Goal: Find specific page/section

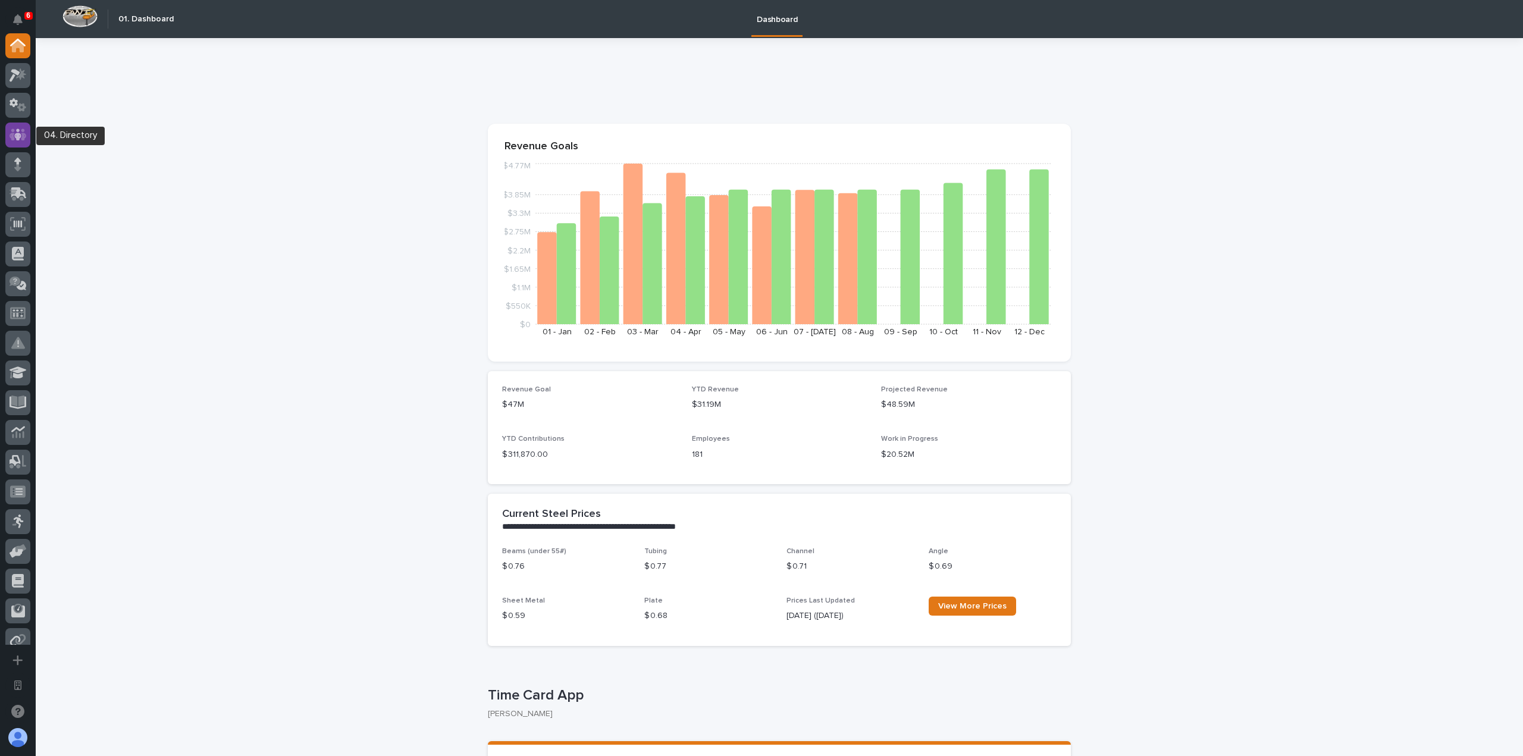
click at [26, 139] on icon at bounding box center [18, 135] width 17 height 14
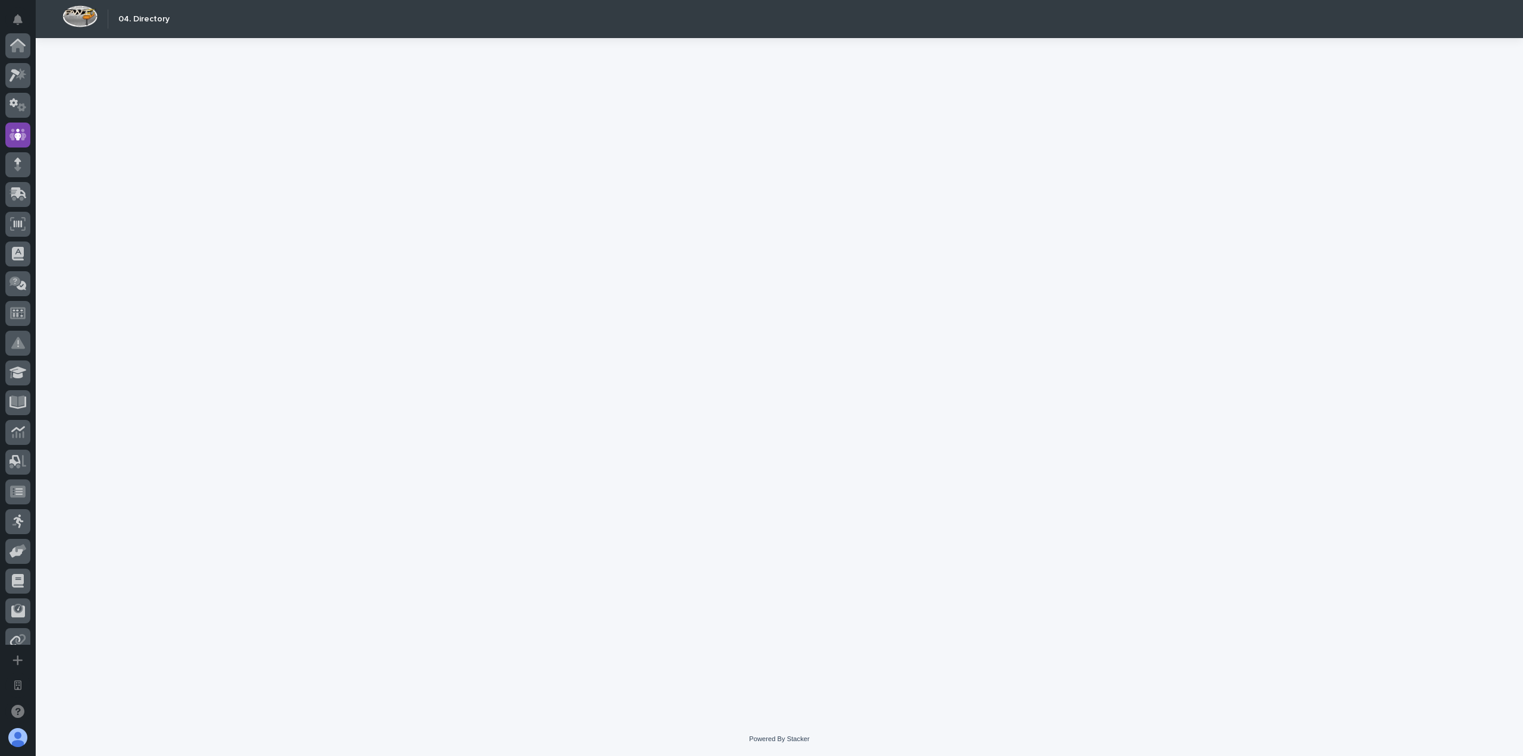
scroll to position [89, 0]
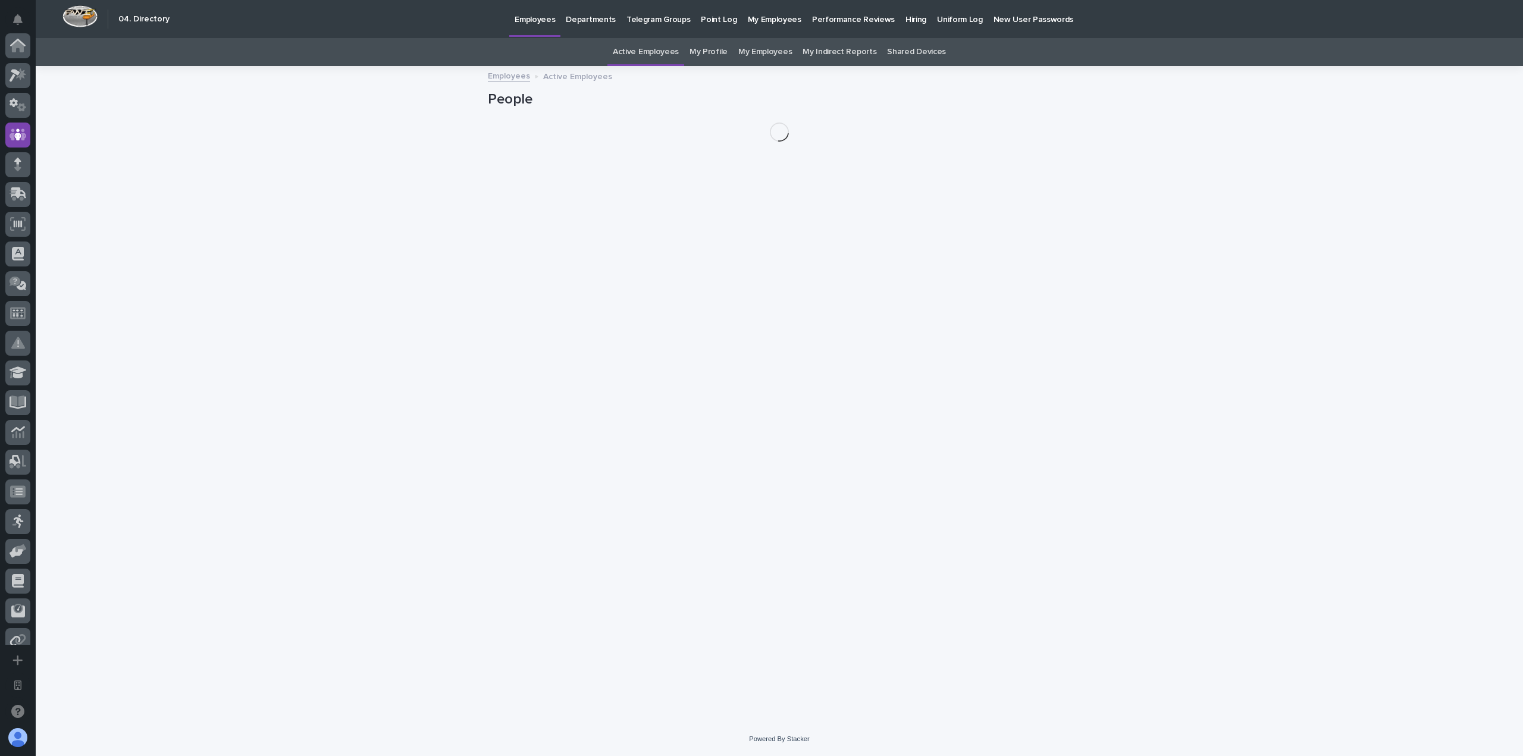
scroll to position [89, 0]
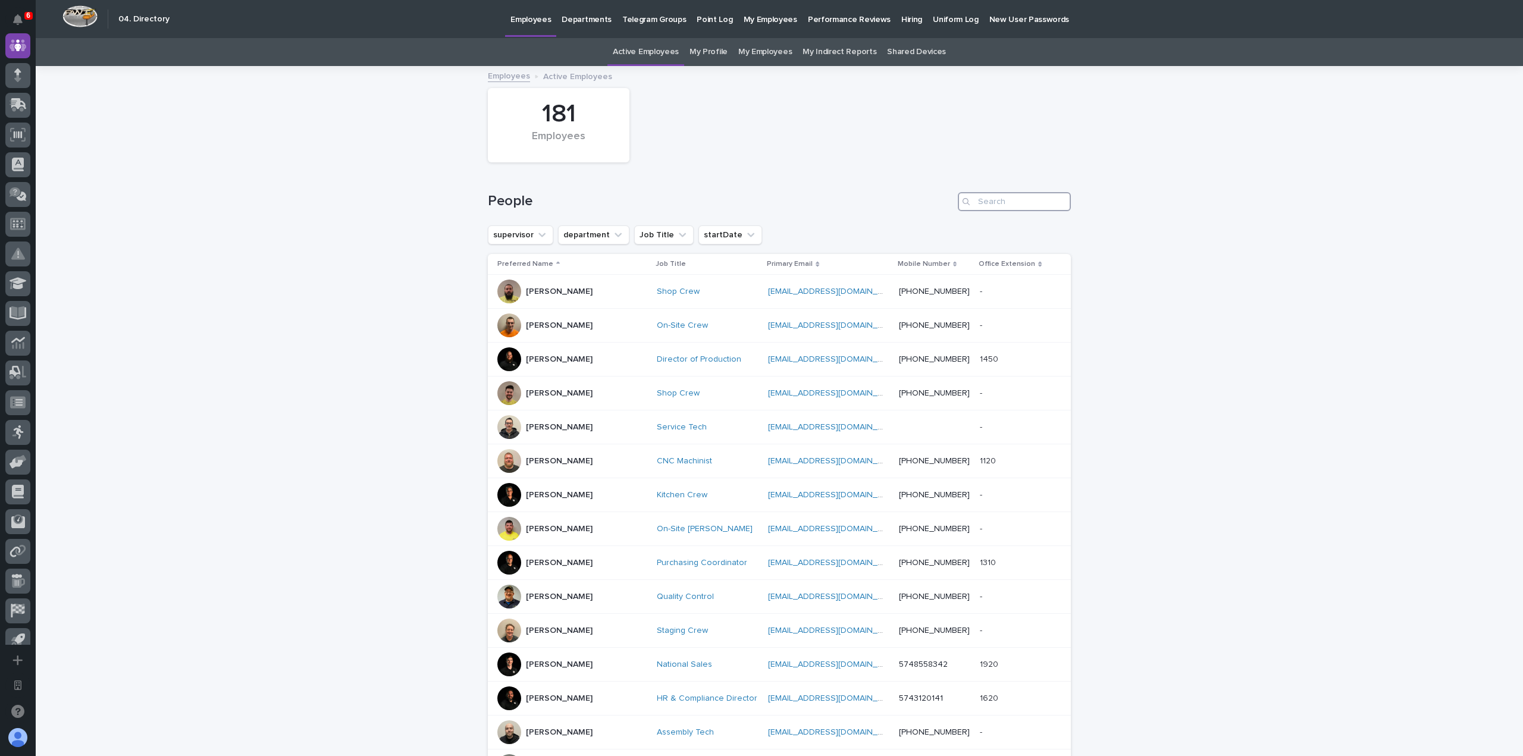
click at [986, 205] on input "Search" at bounding box center [1014, 201] width 113 height 19
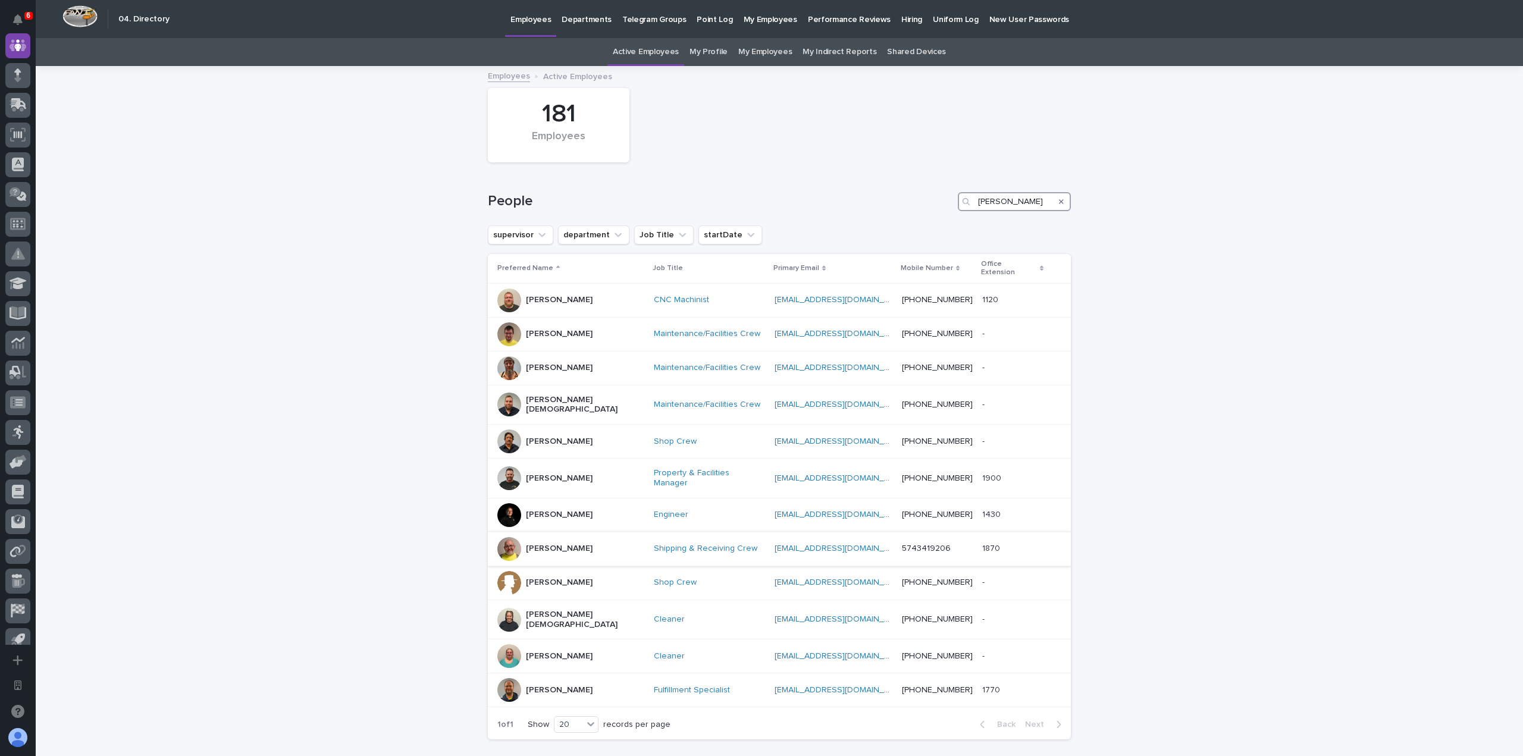
type input "[PERSON_NAME]"
click at [559, 544] on p "[PERSON_NAME]" at bounding box center [559, 549] width 67 height 10
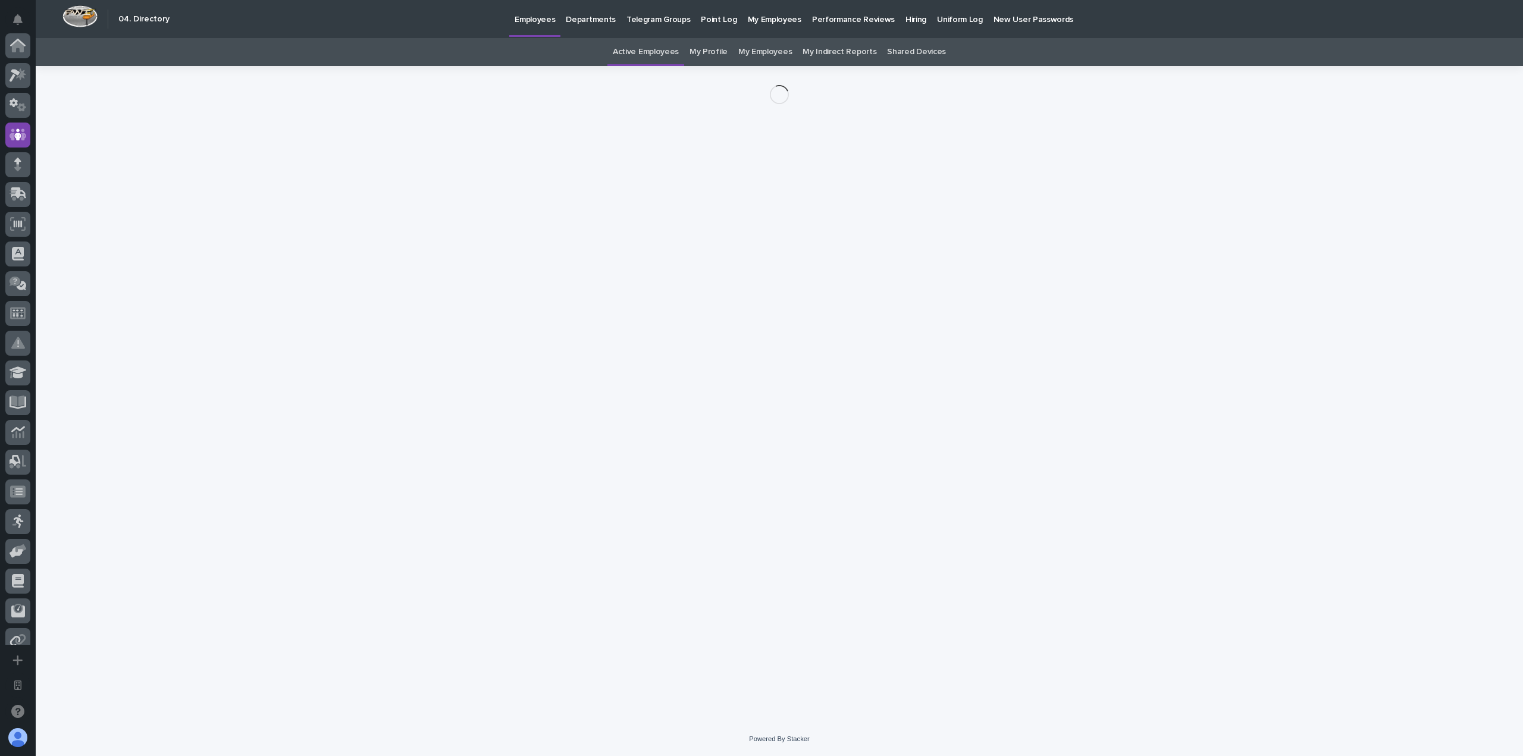
scroll to position [89, 0]
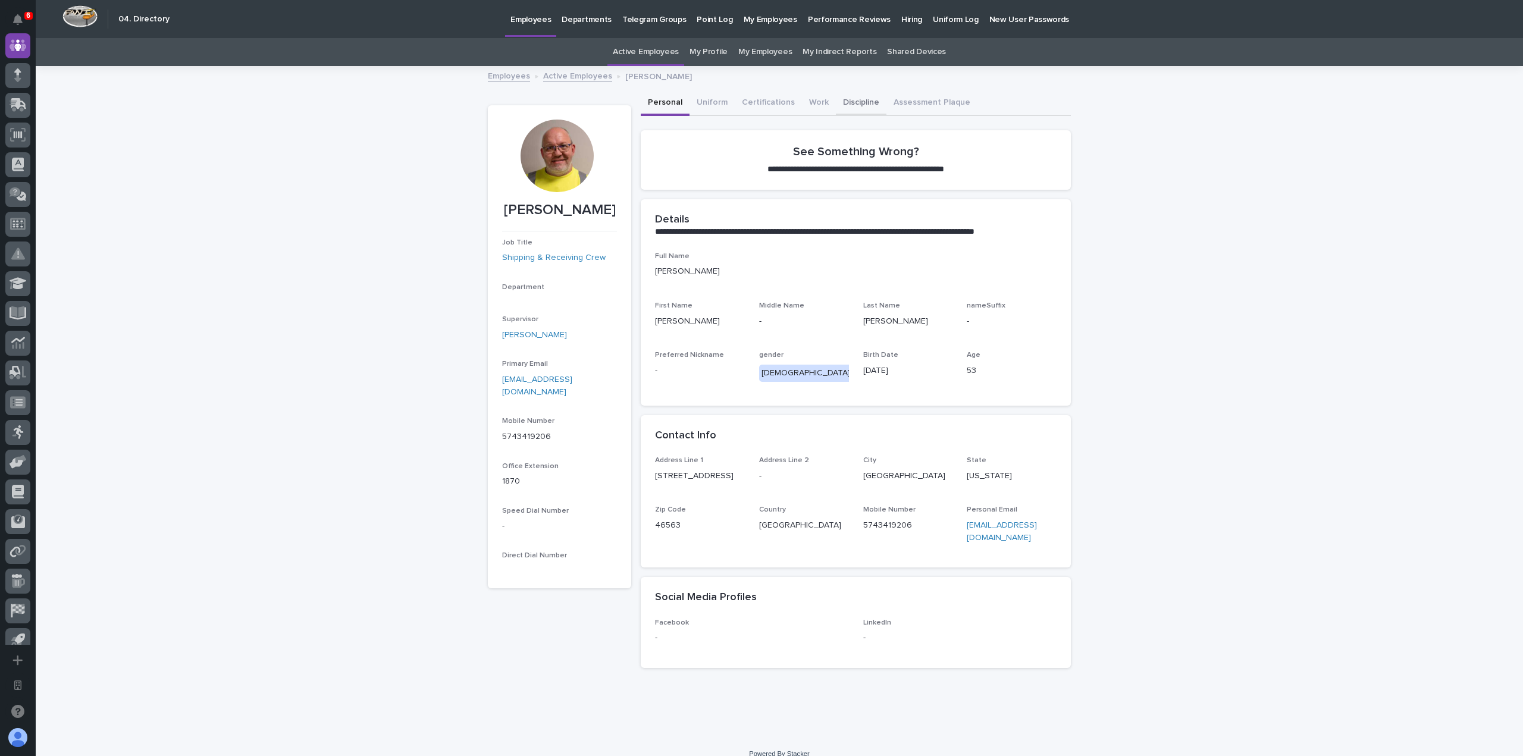
click at [847, 99] on button "Discipline" at bounding box center [861, 103] width 51 height 25
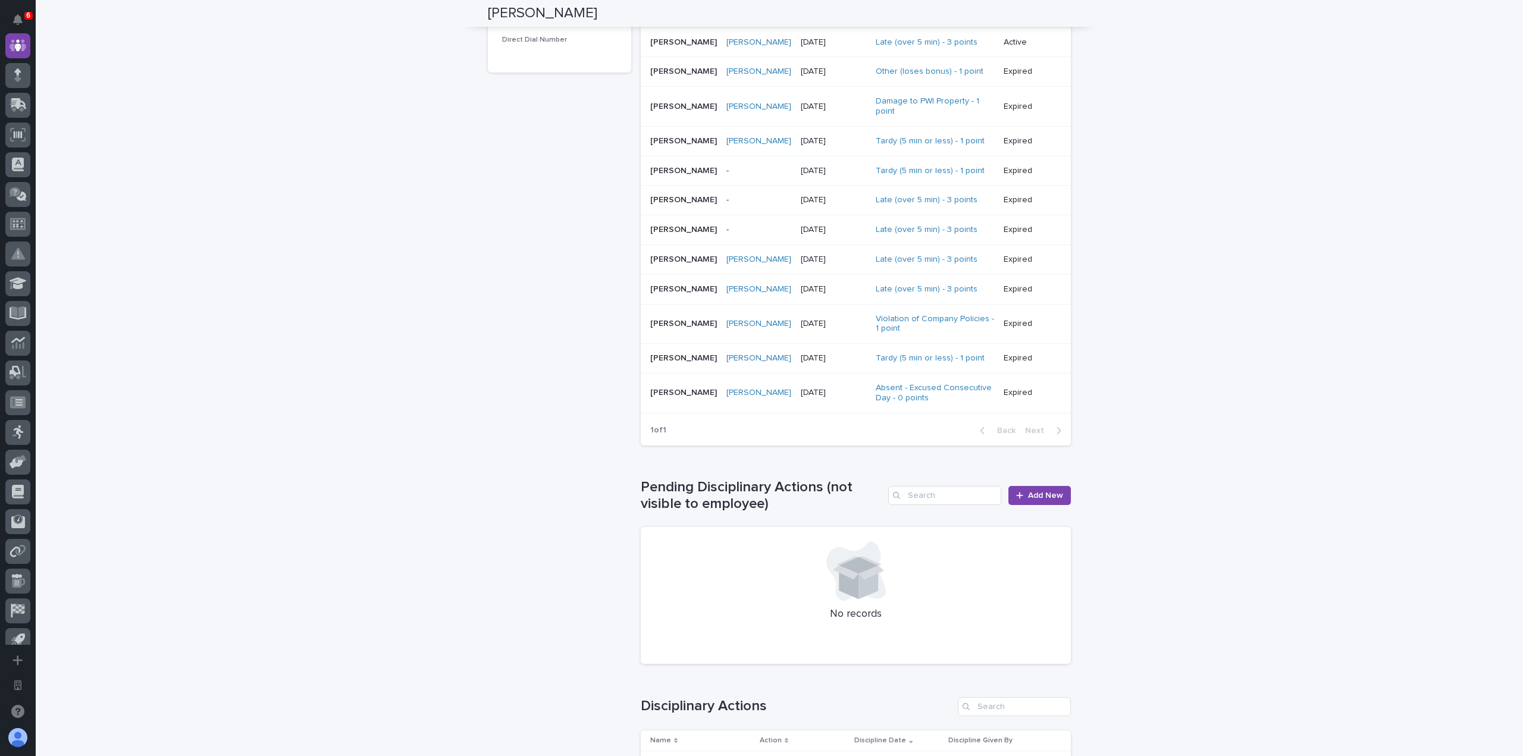
scroll to position [746, 0]
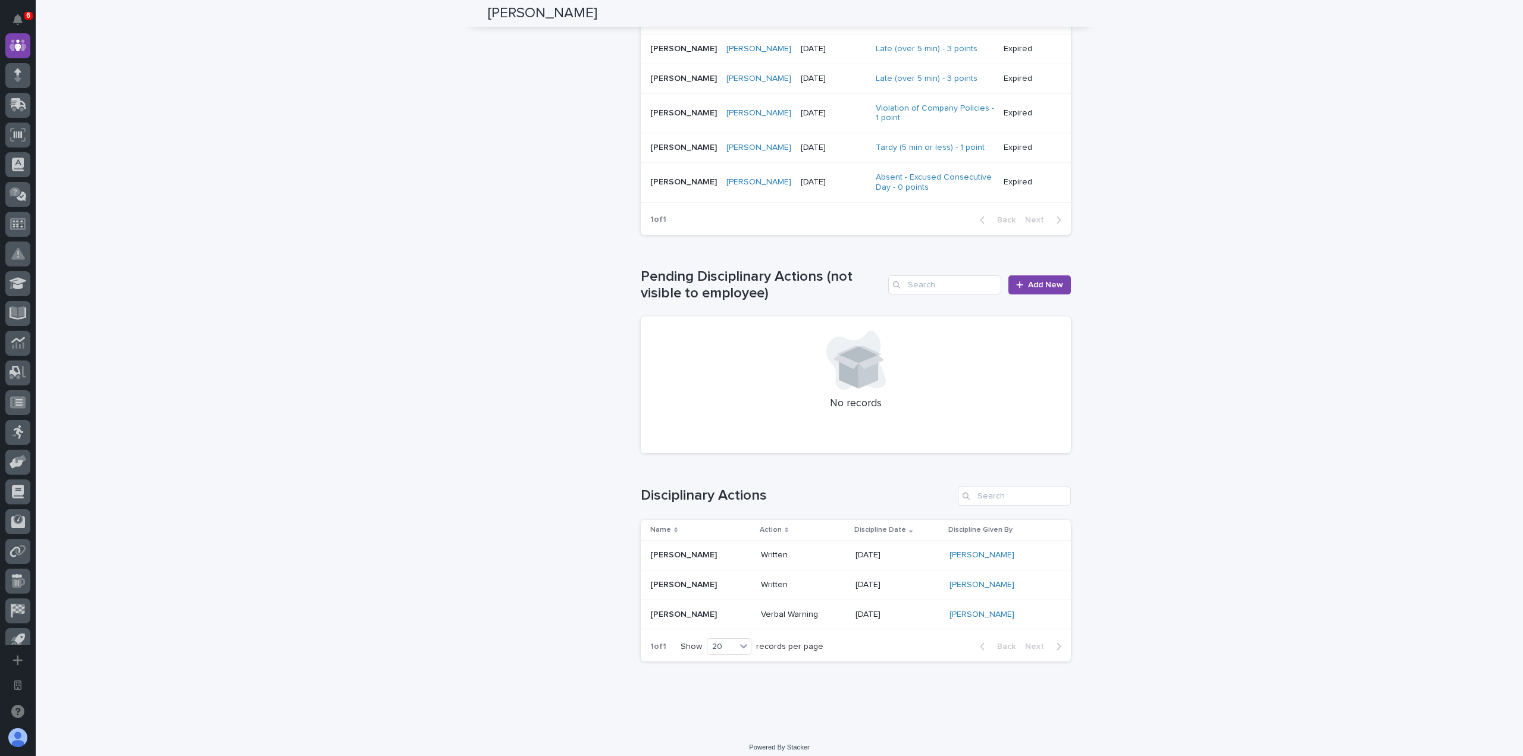
click at [794, 550] on p "Written" at bounding box center [804, 555] width 86 height 10
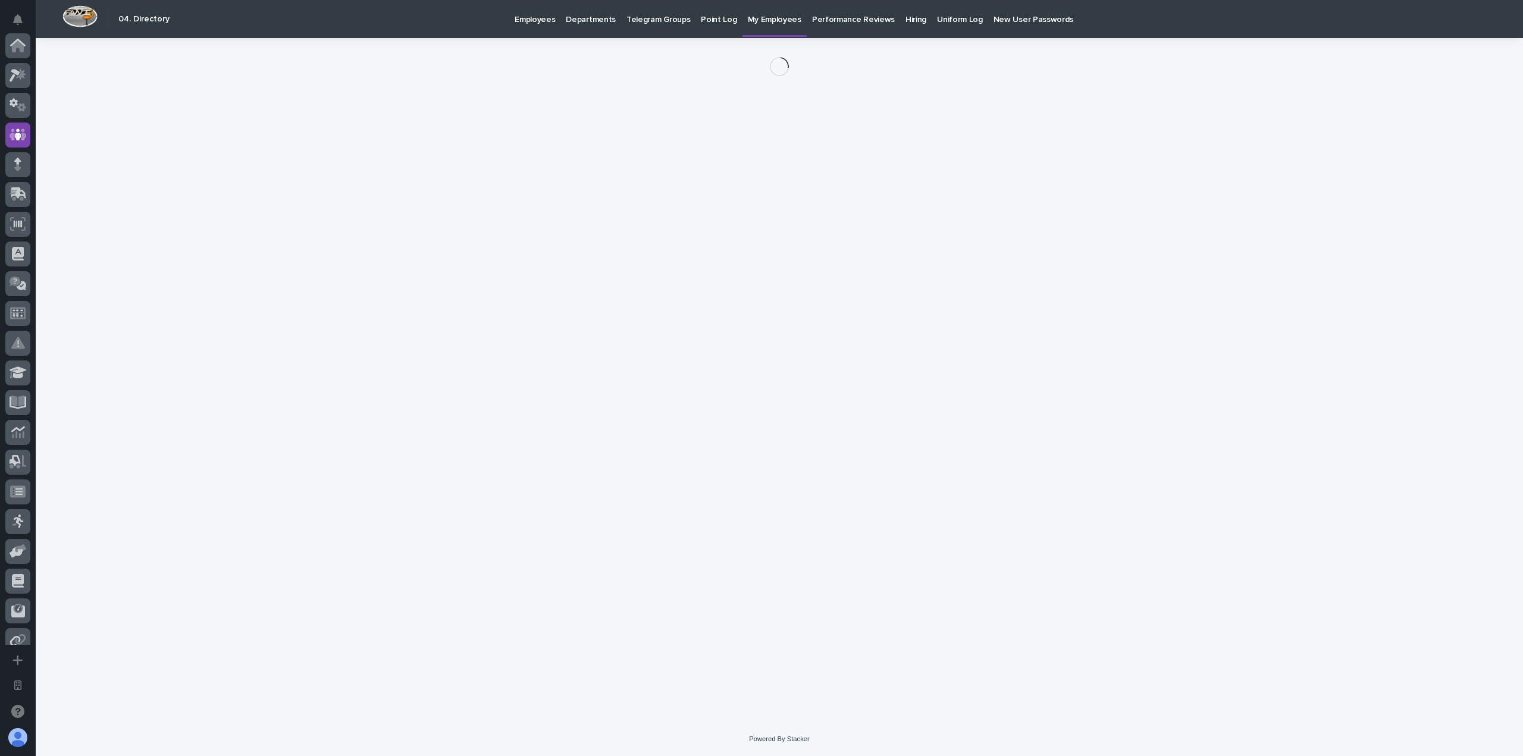
scroll to position [89, 0]
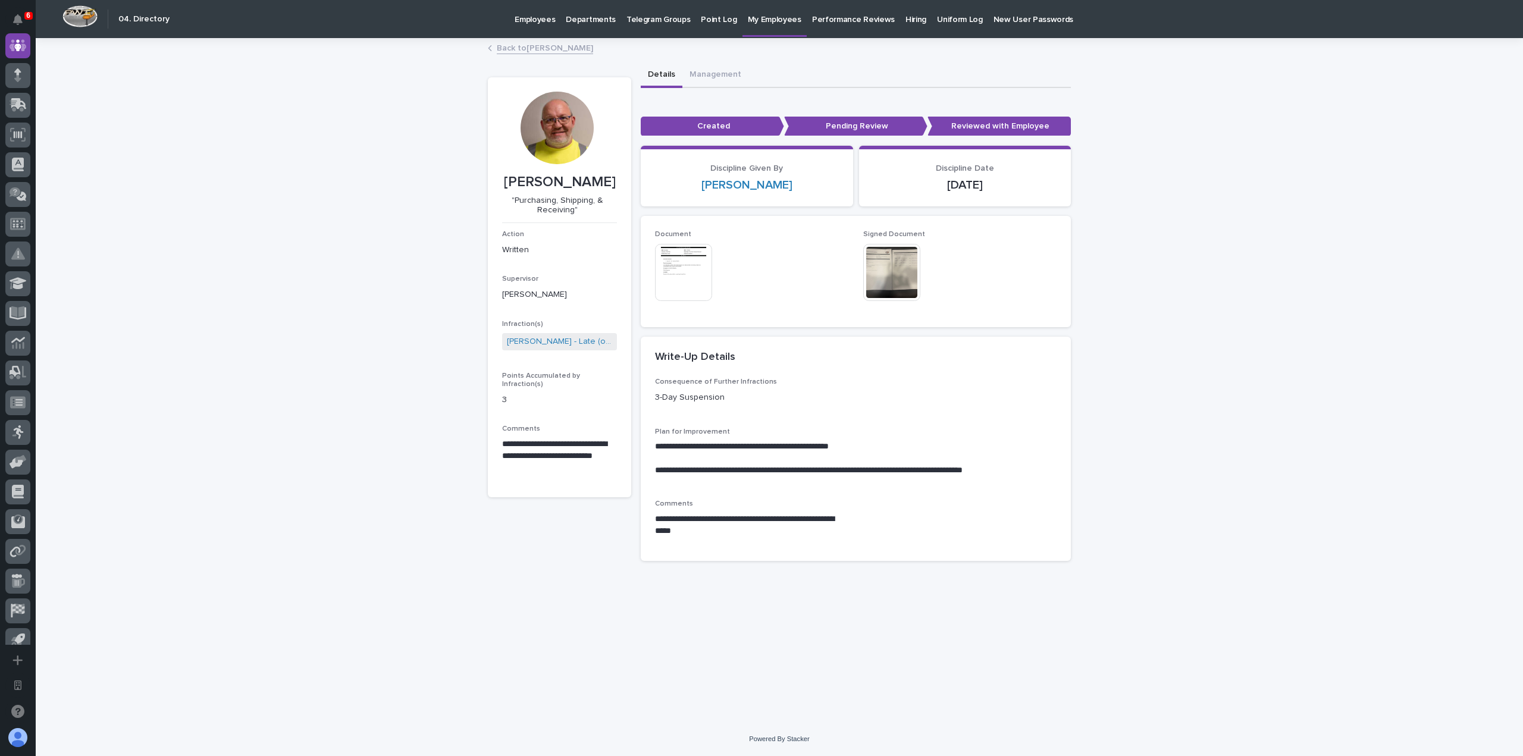
click at [891, 261] on img at bounding box center [891, 272] width 57 height 57
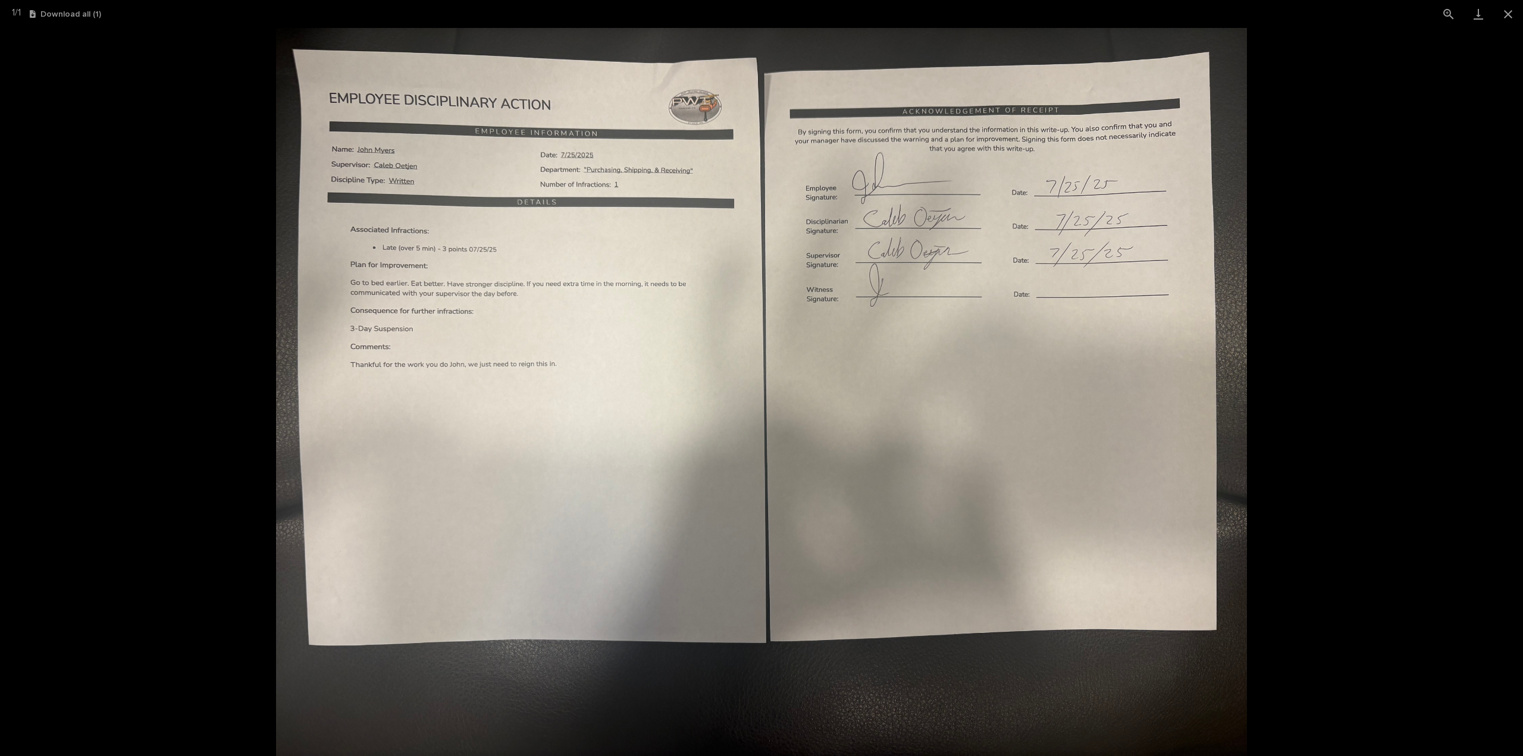
click at [1385, 274] on picture at bounding box center [761, 392] width 1523 height 728
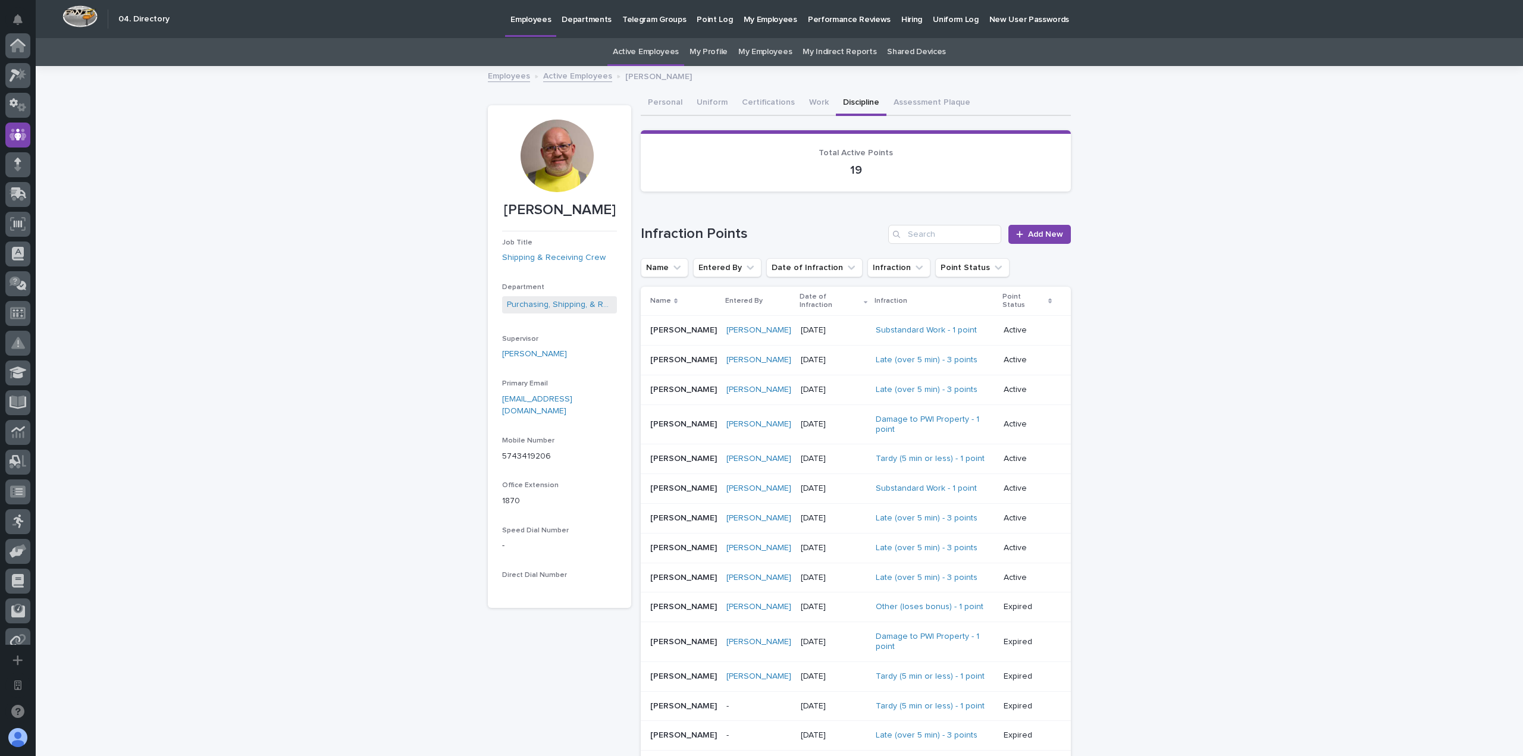
scroll to position [89, 0]
